Goal: Task Accomplishment & Management: Manage account settings

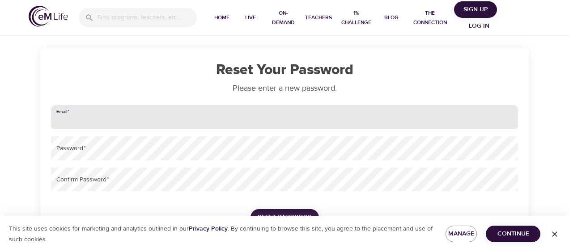
type input "[PERSON_NAME][EMAIL_ADDRESS][PERSON_NAME][DOMAIN_NAME]"
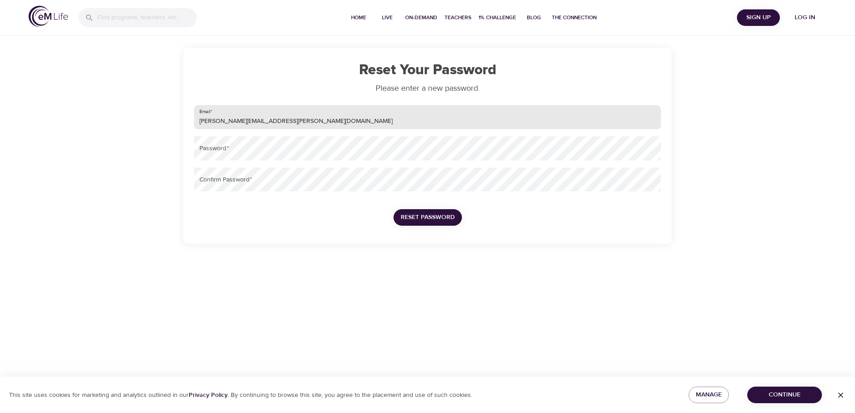
click at [569, 252] on div "Home Live On-Demand Teachers 1% Challenge Blog The Connection Sign Up Log in Re…" at bounding box center [427, 206] width 855 height 413
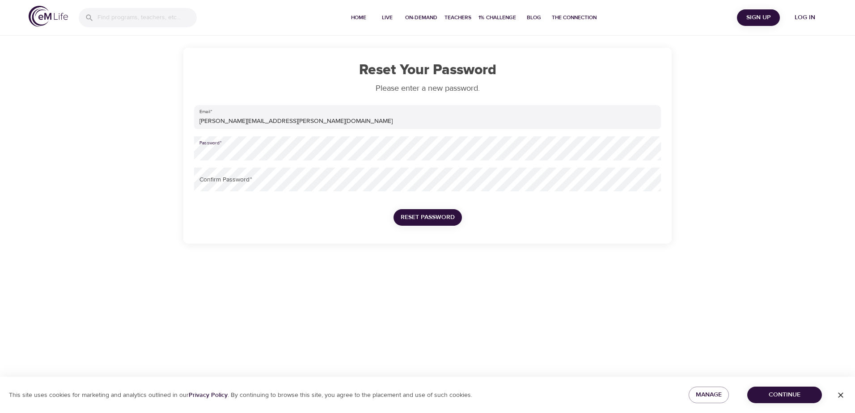
click at [186, 151] on div "Reset Your Password Please enter a new password. Email   * [PERSON_NAME][EMAIL_…" at bounding box center [427, 146] width 488 height 196
click at [433, 217] on span "Reset Password" at bounding box center [428, 217] width 54 height 11
click at [419, 214] on span "Reset Password" at bounding box center [428, 217] width 54 height 11
click at [569, 252] on button "Continue" at bounding box center [784, 395] width 75 height 17
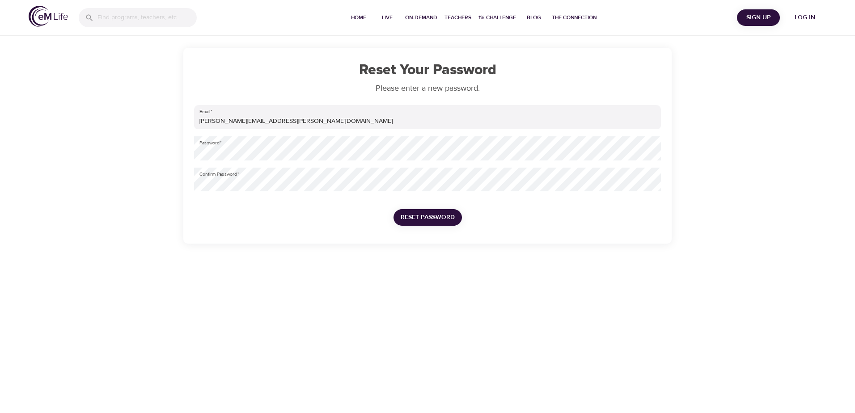
click at [424, 215] on span "Reset Password" at bounding box center [428, 217] width 54 height 11
click at [414, 217] on span "Reset Password" at bounding box center [428, 217] width 54 height 11
click at [432, 218] on span "Reset Password" at bounding box center [428, 217] width 54 height 11
click at [432, 219] on span "Reset Password" at bounding box center [428, 217] width 54 height 11
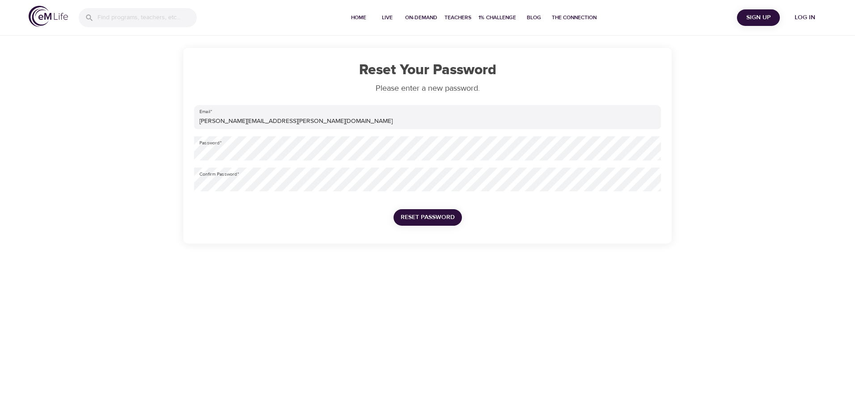
drag, startPoint x: 481, startPoint y: 221, endPoint x: 475, endPoint y: 222, distance: 6.5
click at [481, 220] on div "Email   * melissa.swank@regence.com Password   * Confirm Password   * Reset Pas…" at bounding box center [428, 171] width 474 height 138
click at [435, 217] on span "Reset Password" at bounding box center [428, 217] width 54 height 11
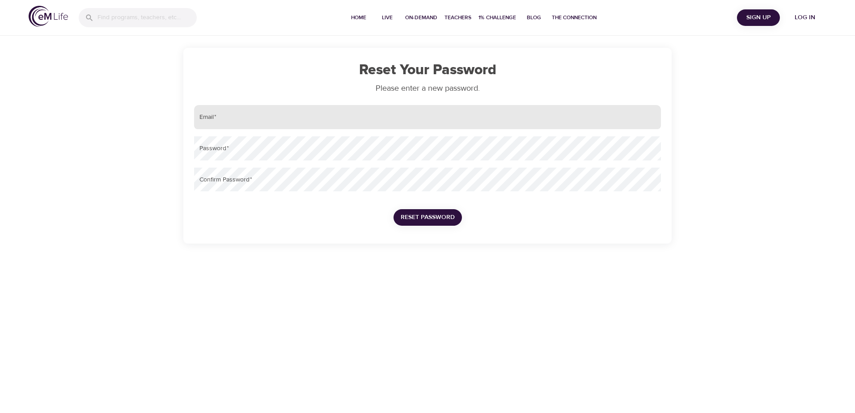
click at [269, 120] on input "email" at bounding box center [427, 117] width 467 height 24
type input "[PERSON_NAME][EMAIL_ADDRESS][PERSON_NAME][DOMAIN_NAME]"
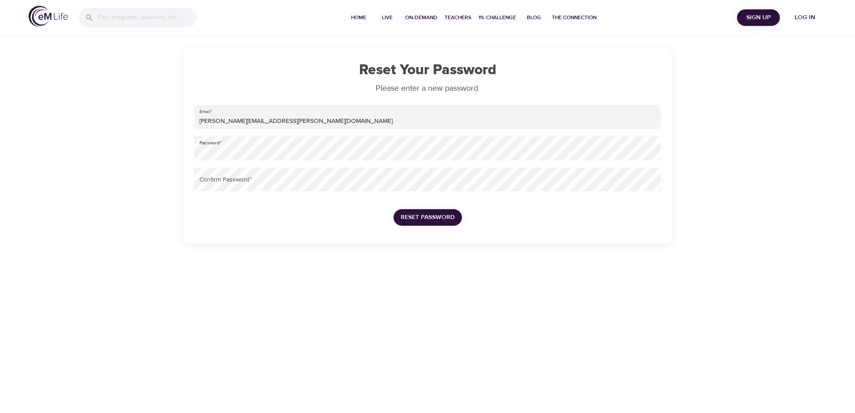
click at [221, 218] on div "Email   * [PERSON_NAME][EMAIL_ADDRESS][PERSON_NAME][DOMAIN_NAME] Password   * C…" at bounding box center [428, 171] width 474 height 138
click at [401, 219] on span "Reset Password" at bounding box center [428, 217] width 54 height 11
click at [428, 221] on span "Reset Password" at bounding box center [428, 217] width 54 height 11
click at [581, 329] on div "Home Live On-Demand Teachers 1% Challenge Blog The Connection Sign Up Log in Re…" at bounding box center [427, 206] width 855 height 413
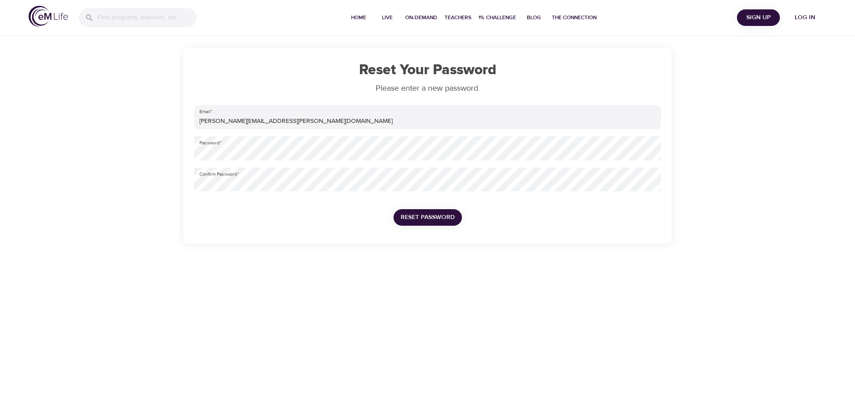
click at [427, 217] on span "Reset Password" at bounding box center [428, 217] width 54 height 11
click at [353, 216] on div "Email   * [PERSON_NAME][EMAIL_ADDRESS][PERSON_NAME][DOMAIN_NAME] Password   * C…" at bounding box center [428, 171] width 474 height 138
click at [419, 216] on span "Reset Password" at bounding box center [428, 217] width 54 height 11
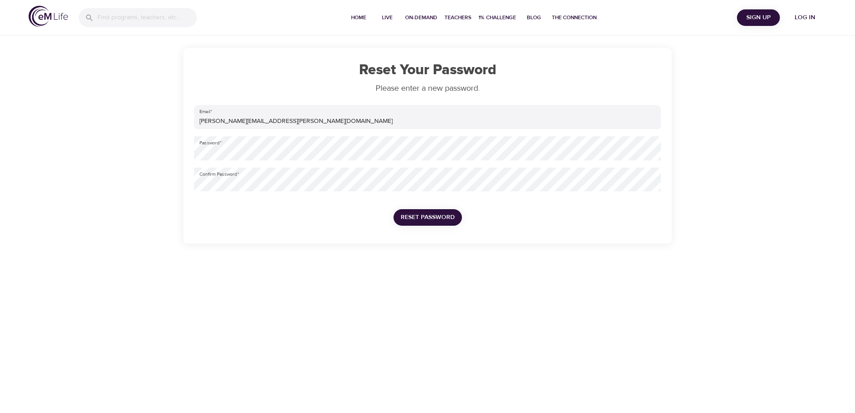
click at [419, 216] on span "Reset Password" at bounding box center [428, 217] width 54 height 11
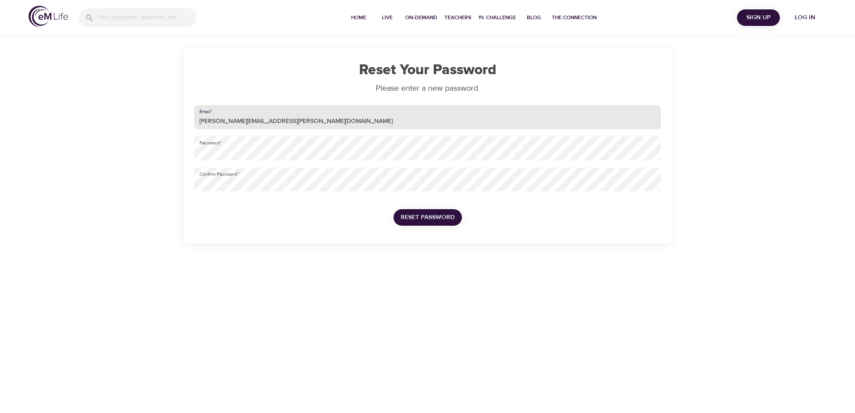
click at [408, 105] on div "Email   * melissa.swank@regence.com" at bounding box center [428, 117] width 474 height 31
click at [282, 119] on input "email" at bounding box center [427, 117] width 467 height 24
type input "[PERSON_NAME][EMAIL_ADDRESS][PERSON_NAME][DOMAIN_NAME]"
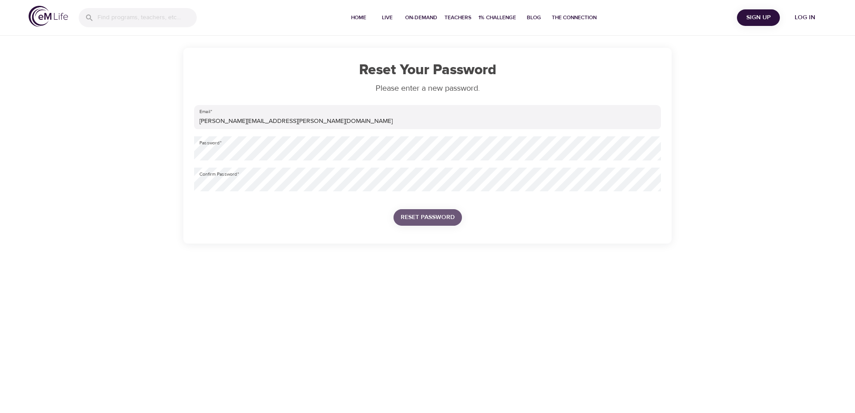
click at [409, 211] on button "Reset Password" at bounding box center [428, 217] width 68 height 17
click at [187, 153] on div "Reset Your Password Please enter a new password. Email   * melissa.swank@regenc…" at bounding box center [427, 146] width 488 height 196
click at [182, 190] on div "Reset Your Password Please enter a new password. Email   * melissa.swank@regenc…" at bounding box center [428, 146] width 510 height 196
click at [458, 217] on span "Reset Password" at bounding box center [477, 217] width 54 height 11
click at [429, 215] on span "Reset Password" at bounding box center [428, 217] width 54 height 11
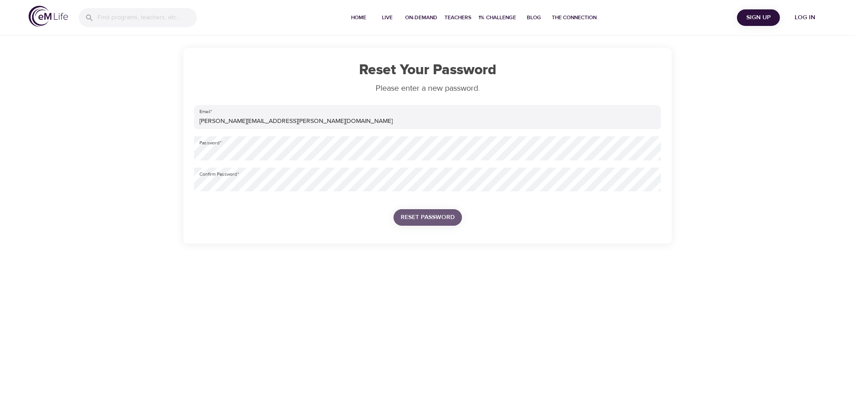
click at [429, 216] on span "Reset Password" at bounding box center [428, 217] width 54 height 11
click at [800, 17] on span "Log in" at bounding box center [805, 17] width 36 height 11
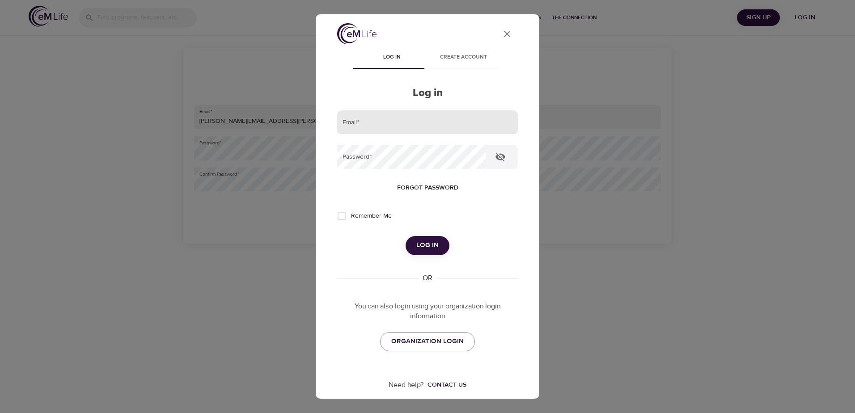
click at [369, 125] on input "email" at bounding box center [427, 122] width 181 height 24
type input "[PERSON_NAME][EMAIL_ADDRESS][PERSON_NAME][DOMAIN_NAME]"
click at [406, 236] on button "Log in" at bounding box center [428, 245] width 44 height 19
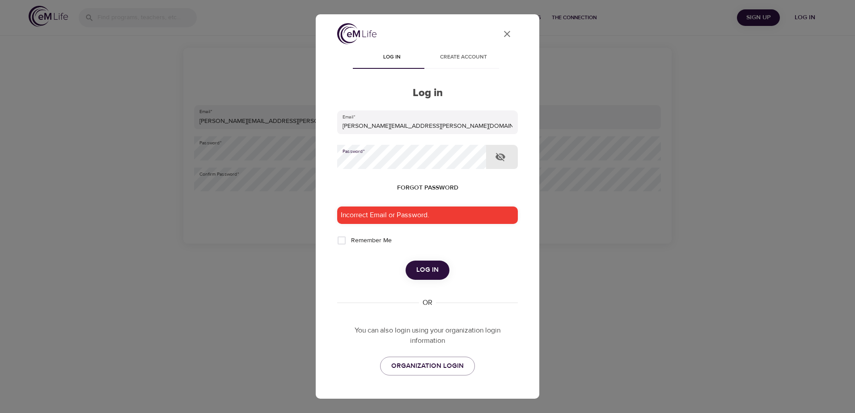
click at [337, 157] on div "User Profile Log in Create account Log in Email   * melissa.swank@regence.com P…" at bounding box center [428, 227] width 202 height 409
click at [433, 273] on span "Log in" at bounding box center [427, 270] width 22 height 12
click at [451, 362] on span "ORGANIZATION LOGIN" at bounding box center [427, 367] width 72 height 12
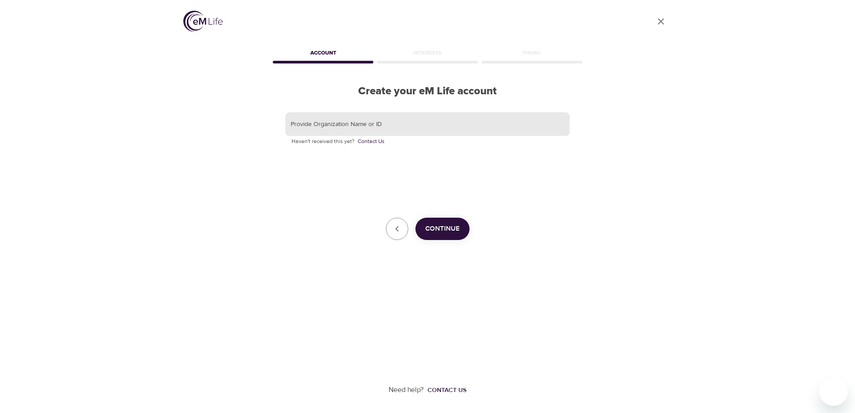
click at [360, 126] on input "text" at bounding box center [427, 124] width 284 height 24
type input "[MEDICAL_DATA] Health Solutions"
drag, startPoint x: 433, startPoint y: 225, endPoint x: 430, endPoint y: 220, distance: 6.4
click at [430, 224] on span "Continue" at bounding box center [442, 229] width 34 height 12
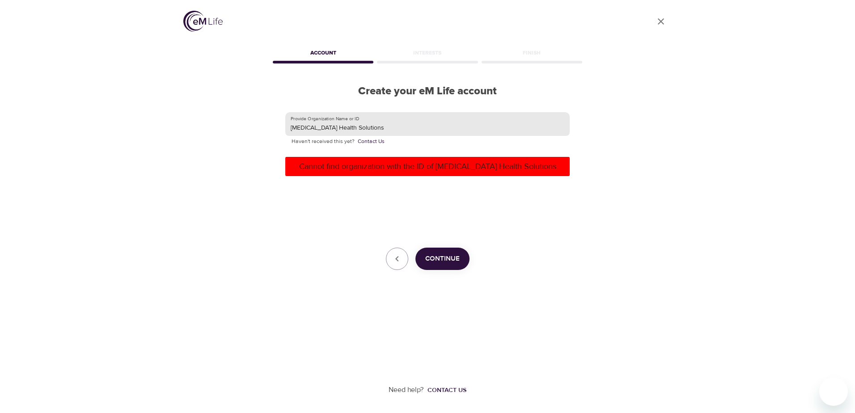
click at [375, 134] on input "[MEDICAL_DATA] Health Solutions" at bounding box center [427, 124] width 284 height 24
click at [368, 127] on input "[MEDICAL_DATA] Health Solutions" at bounding box center [427, 124] width 284 height 24
click at [210, 150] on div "User Profile Account Interests Finish Create your eM Life account Provide Organ…" at bounding box center [428, 206] width 510 height 413
